Goal: Transaction & Acquisition: Purchase product/service

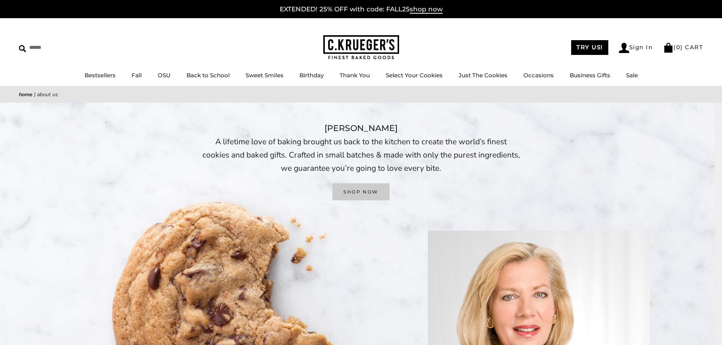
click at [377, 189] on link "SHOP NOW" at bounding box center [361, 192] width 57 height 17
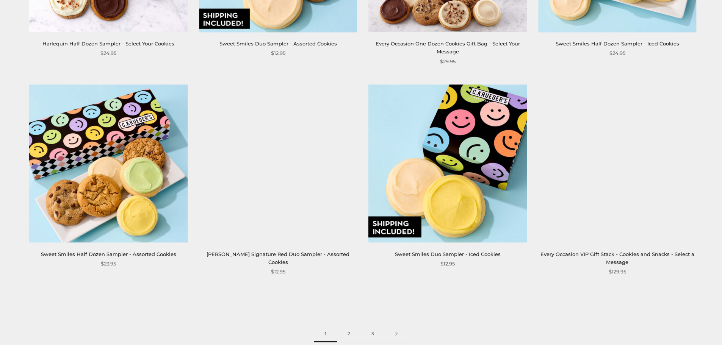
scroll to position [1138, 0]
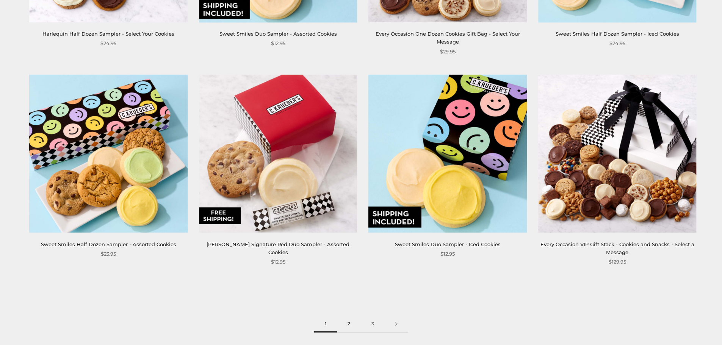
click at [353, 318] on link "2" at bounding box center [349, 324] width 24 height 17
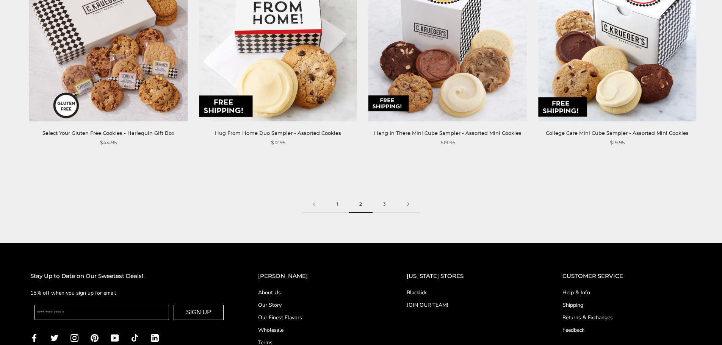
scroll to position [1251, 0]
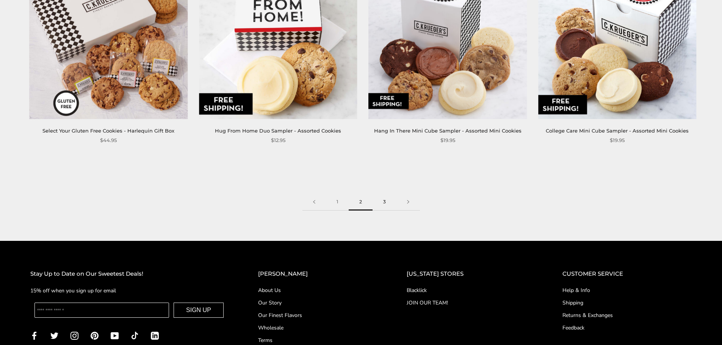
click at [379, 197] on link "3" at bounding box center [385, 202] width 24 height 17
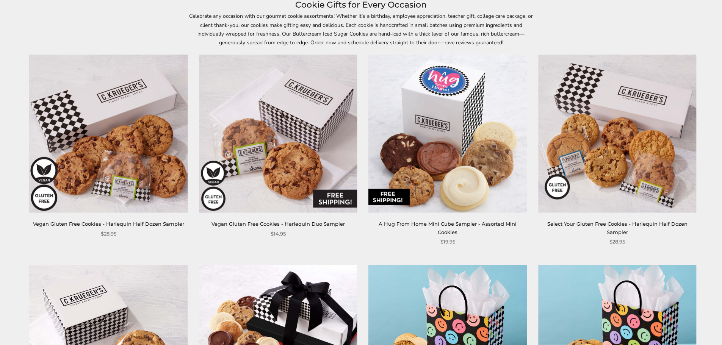
scroll to position [38, 0]
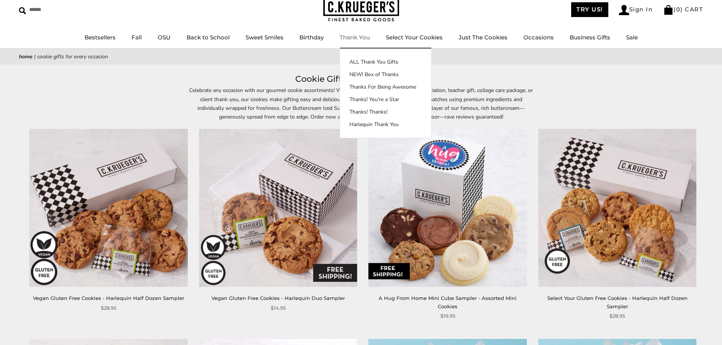
click at [351, 36] on link "Thank You" at bounding box center [355, 37] width 30 height 7
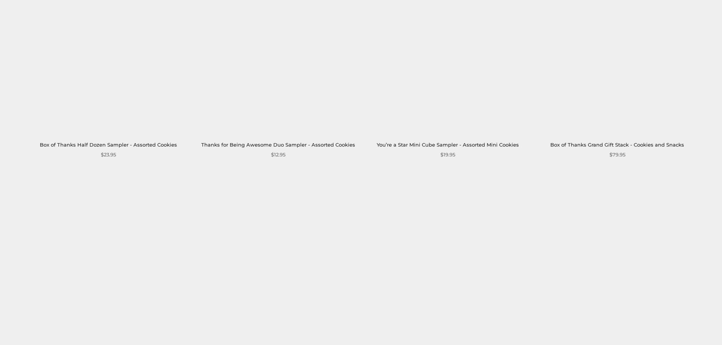
scroll to position [1024, 0]
